Goal: Check status: Check status

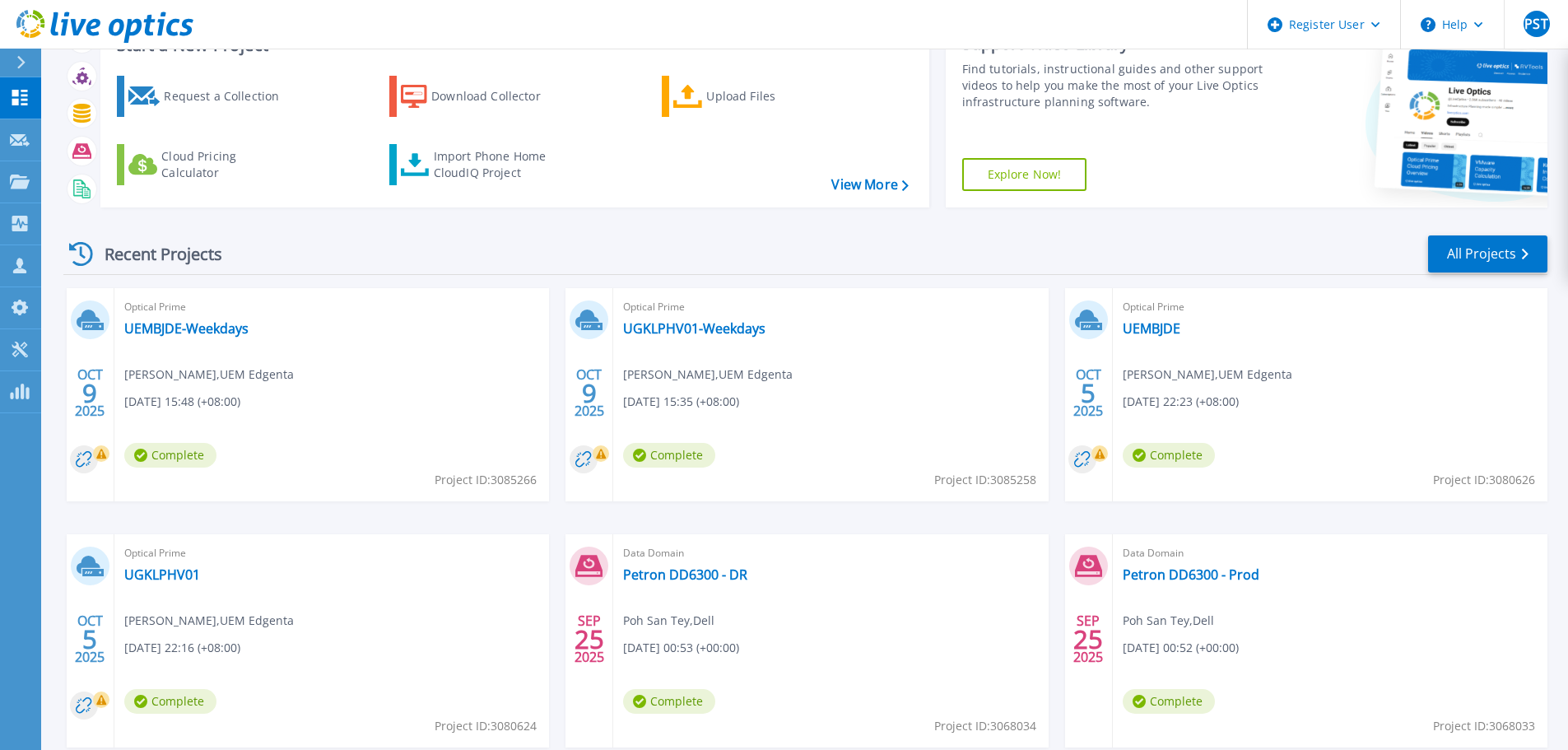
scroll to position [163, 0]
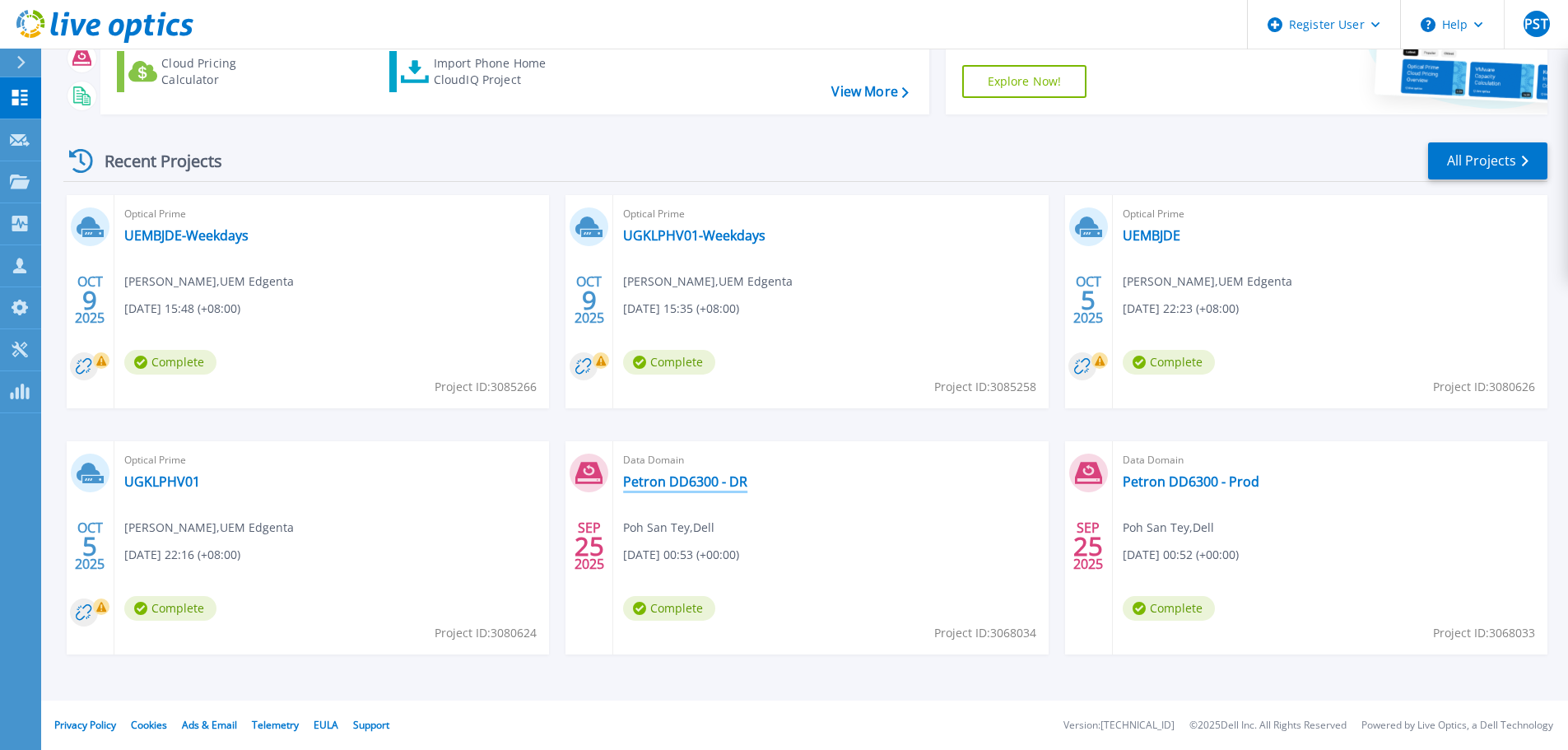
click at [695, 481] on link "Petron DD6300 - DR" at bounding box center [686, 482] width 124 height 17
